Goal: Task Accomplishment & Management: Manage account settings

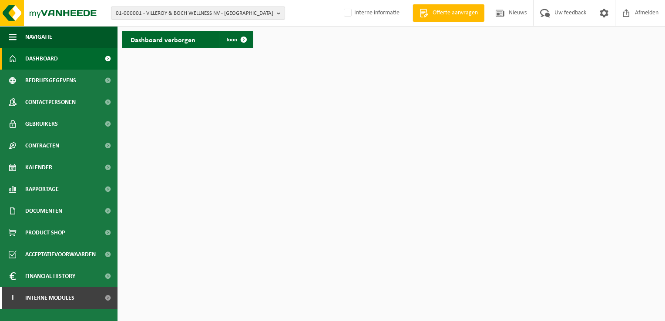
click at [171, 13] on span "01-000001 - VILLEROY & BOCH WELLNESS NV - [GEOGRAPHIC_DATA]" at bounding box center [195, 13] width 158 height 13
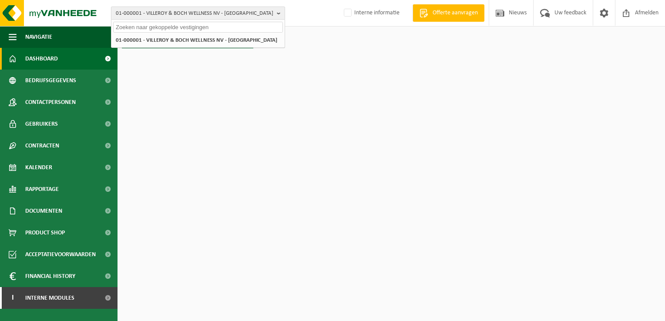
paste input "10-950142"
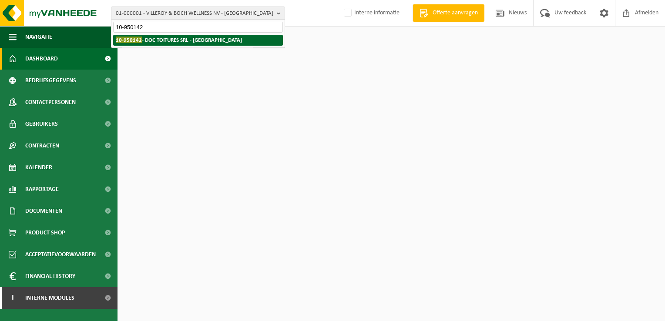
type input "10-950142"
click at [166, 42] on strong "10-950142 - DOC TOITURES SRL - WATERLOO" at bounding box center [179, 40] width 126 height 7
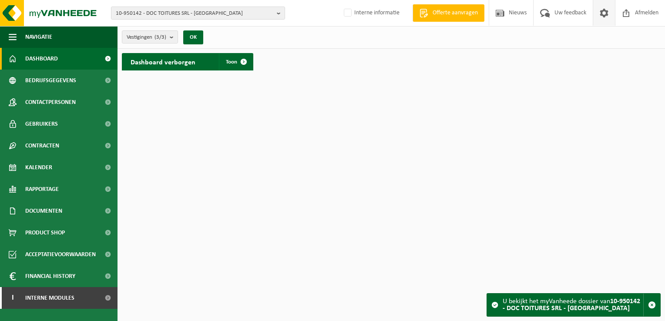
click at [602, 18] on span at bounding box center [604, 13] width 13 height 26
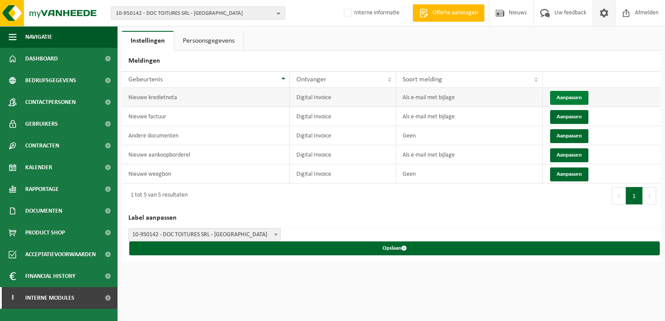
click at [571, 99] on button "Aanpassen" at bounding box center [569, 98] width 38 height 14
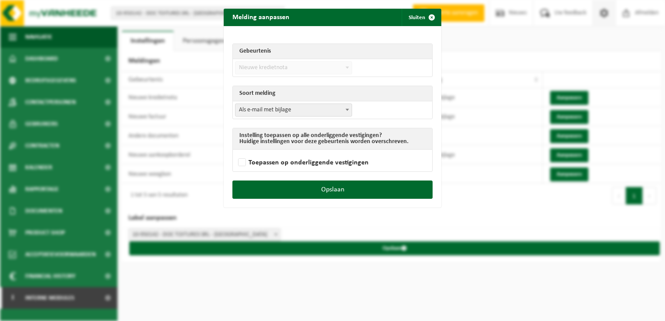
click at [305, 105] on span "Als e-mail met bijlage" at bounding box center [294, 110] width 116 height 12
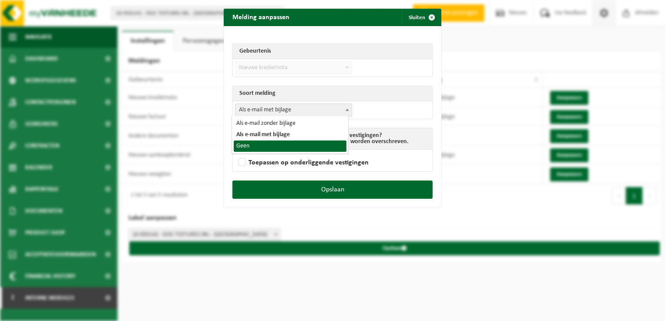
select select "1"
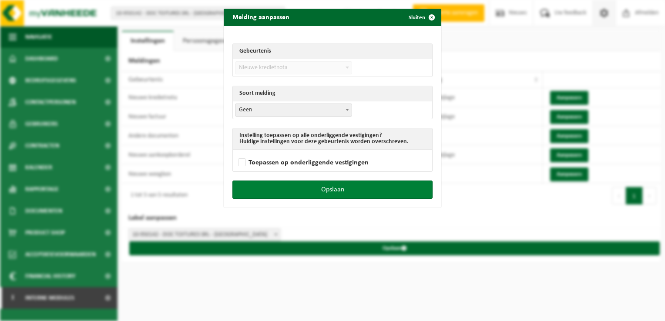
click at [346, 191] on button "Opslaan" at bounding box center [332, 190] width 200 height 18
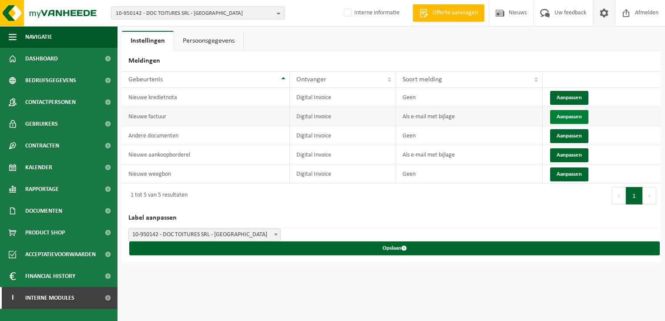
click at [566, 115] on button "Aanpassen" at bounding box center [569, 117] width 38 height 14
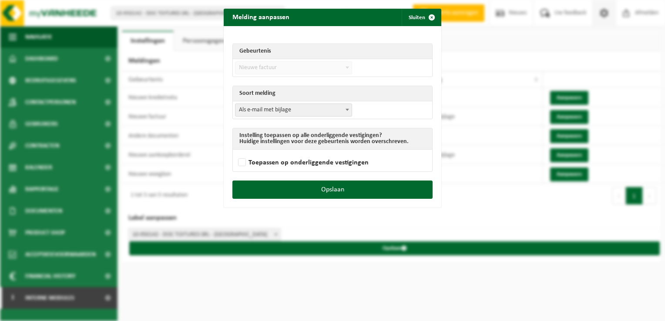
click at [256, 111] on span "Als e-mail met bijlage" at bounding box center [294, 110] width 116 height 12
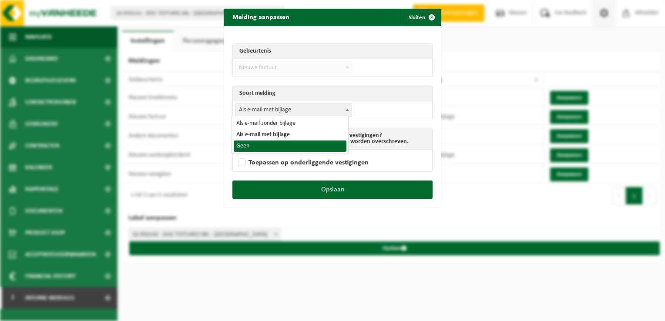
select select "1"
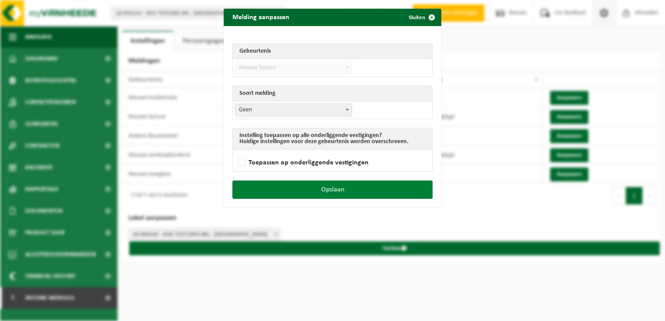
click at [314, 192] on button "Opslaan" at bounding box center [332, 190] width 200 height 18
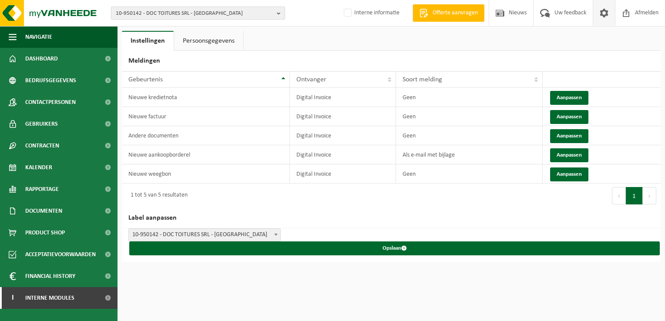
click at [162, 13] on span "10-950142 - DOC TOITURES SRL - WATERLOO" at bounding box center [195, 13] width 158 height 13
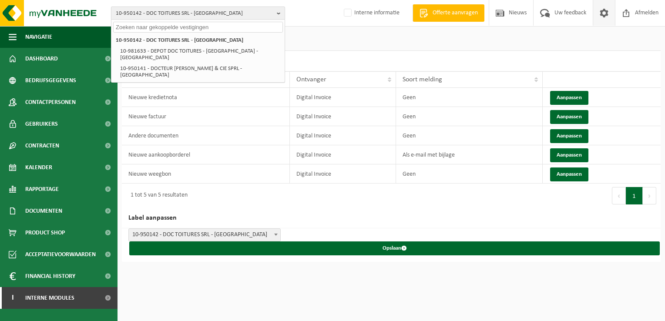
paste input "01-600862"
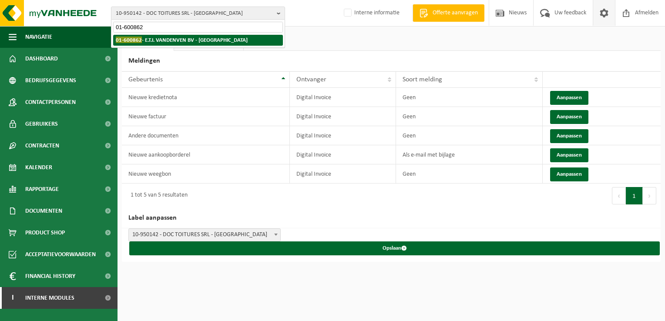
type input "01-600862"
click at [162, 43] on li "01-600862 - E.T.I. VANDENVEN BV - BORGERHOUT" at bounding box center [198, 40] width 170 height 11
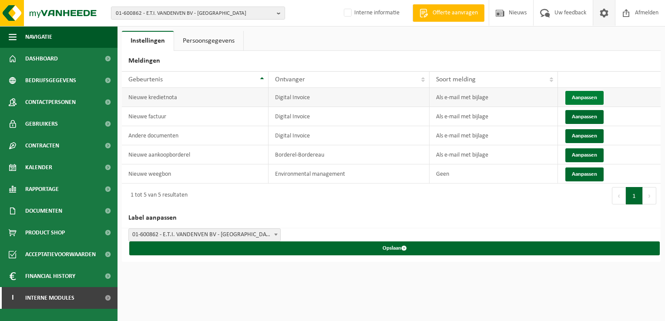
click at [580, 97] on button "Aanpassen" at bounding box center [585, 98] width 38 height 14
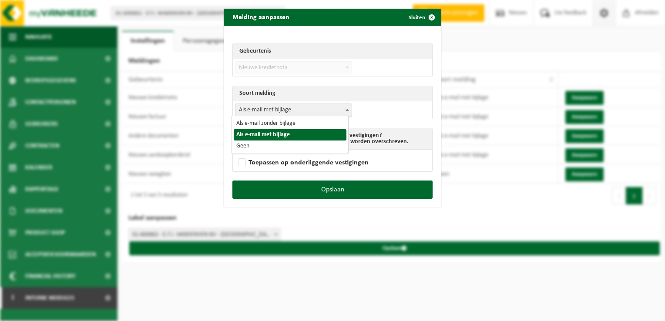
drag, startPoint x: 310, startPoint y: 111, endPoint x: 286, endPoint y: 120, distance: 25.8
click at [309, 111] on span "Als e-mail met bijlage" at bounding box center [294, 110] width 116 height 12
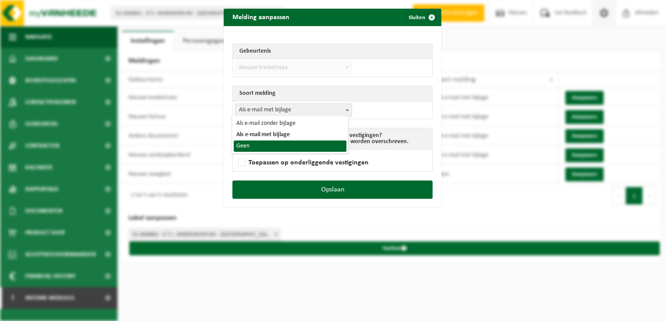
select select "1"
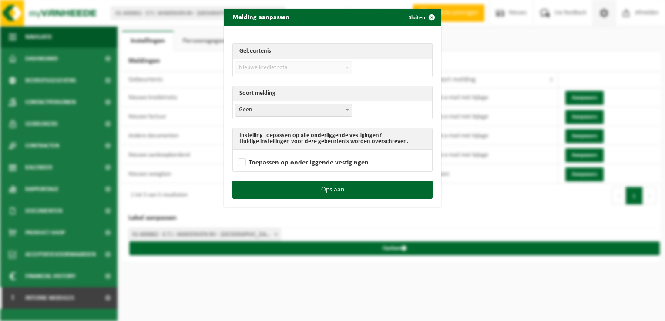
click at [333, 199] on div "Opslaan" at bounding box center [333, 194] width 218 height 27
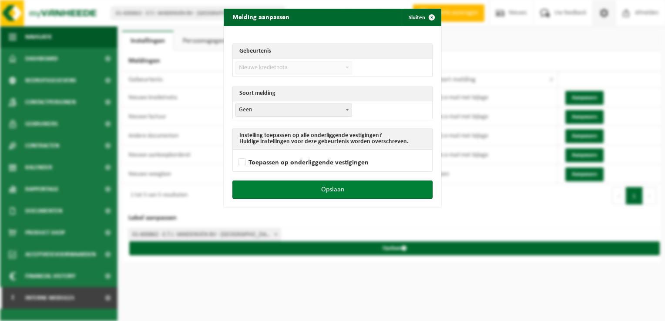
click at [330, 190] on button "Opslaan" at bounding box center [332, 190] width 200 height 18
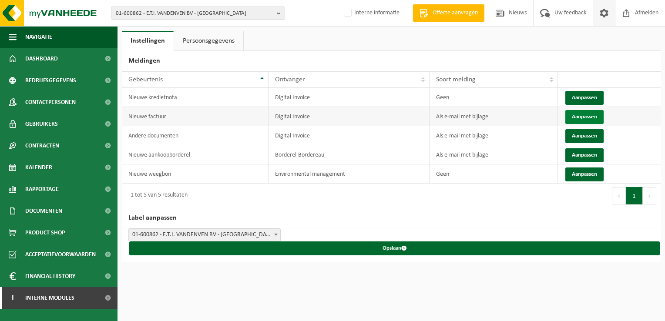
click at [578, 114] on button "Aanpassen" at bounding box center [585, 117] width 38 height 14
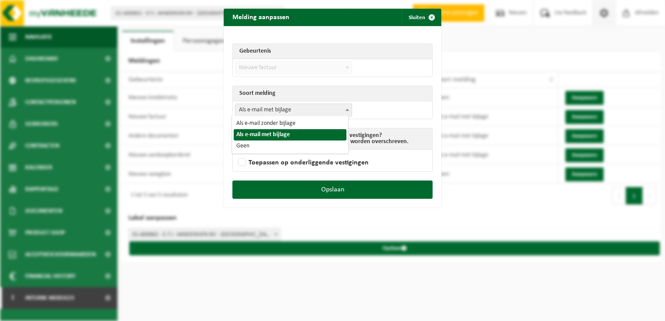
click at [327, 110] on span "Als e-mail met bijlage" at bounding box center [294, 110] width 116 height 12
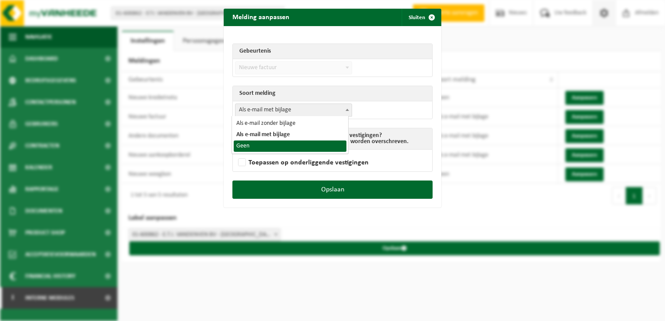
select select "1"
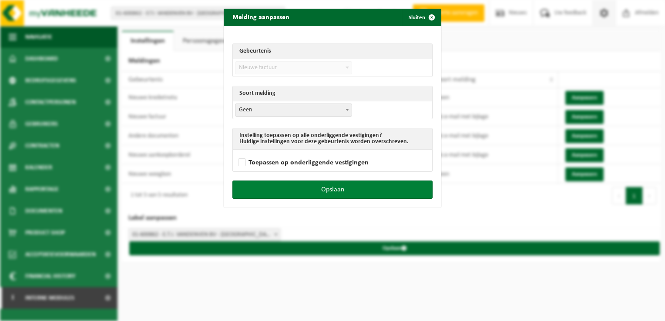
click at [350, 189] on button "Opslaan" at bounding box center [332, 190] width 200 height 18
